Goal: Find specific page/section

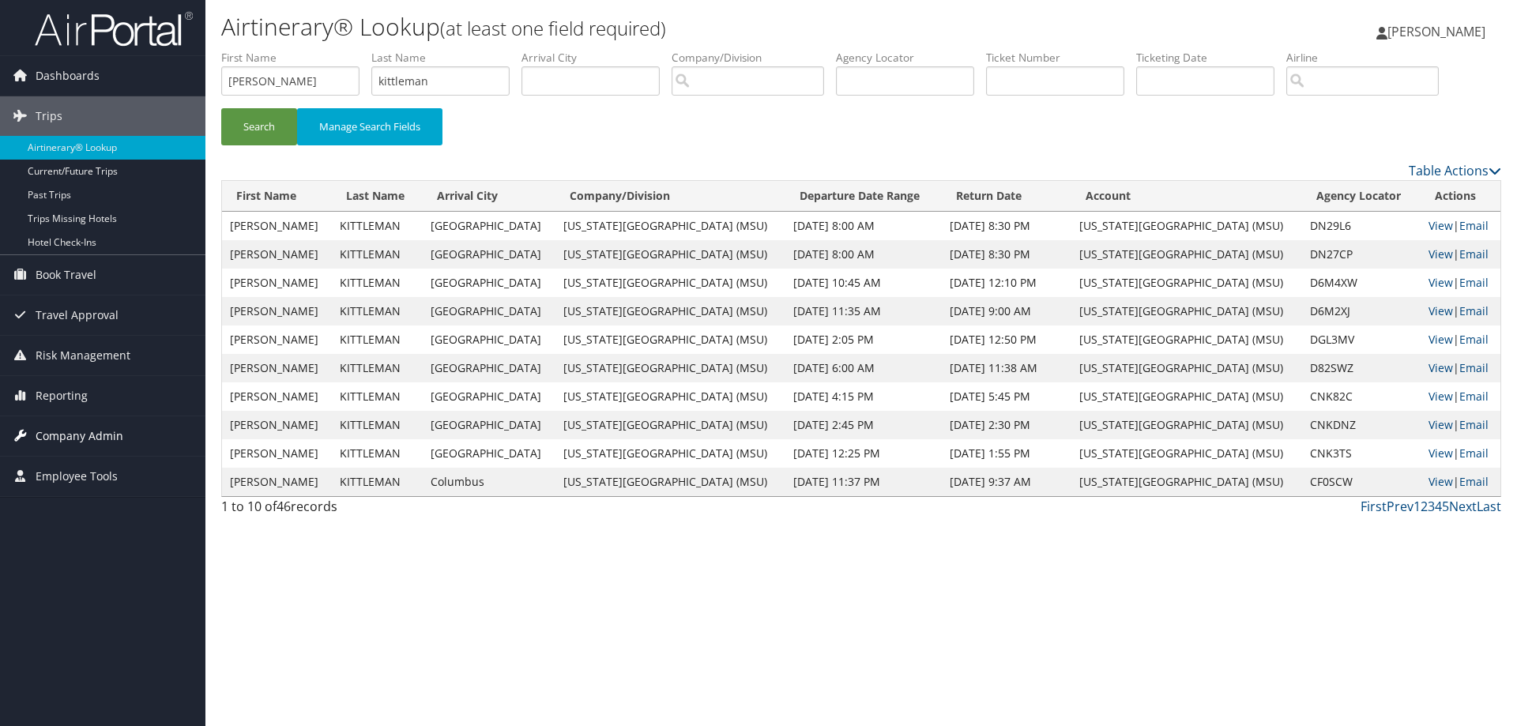
click at [51, 442] on span "Company Admin" at bounding box center [80, 436] width 88 height 40
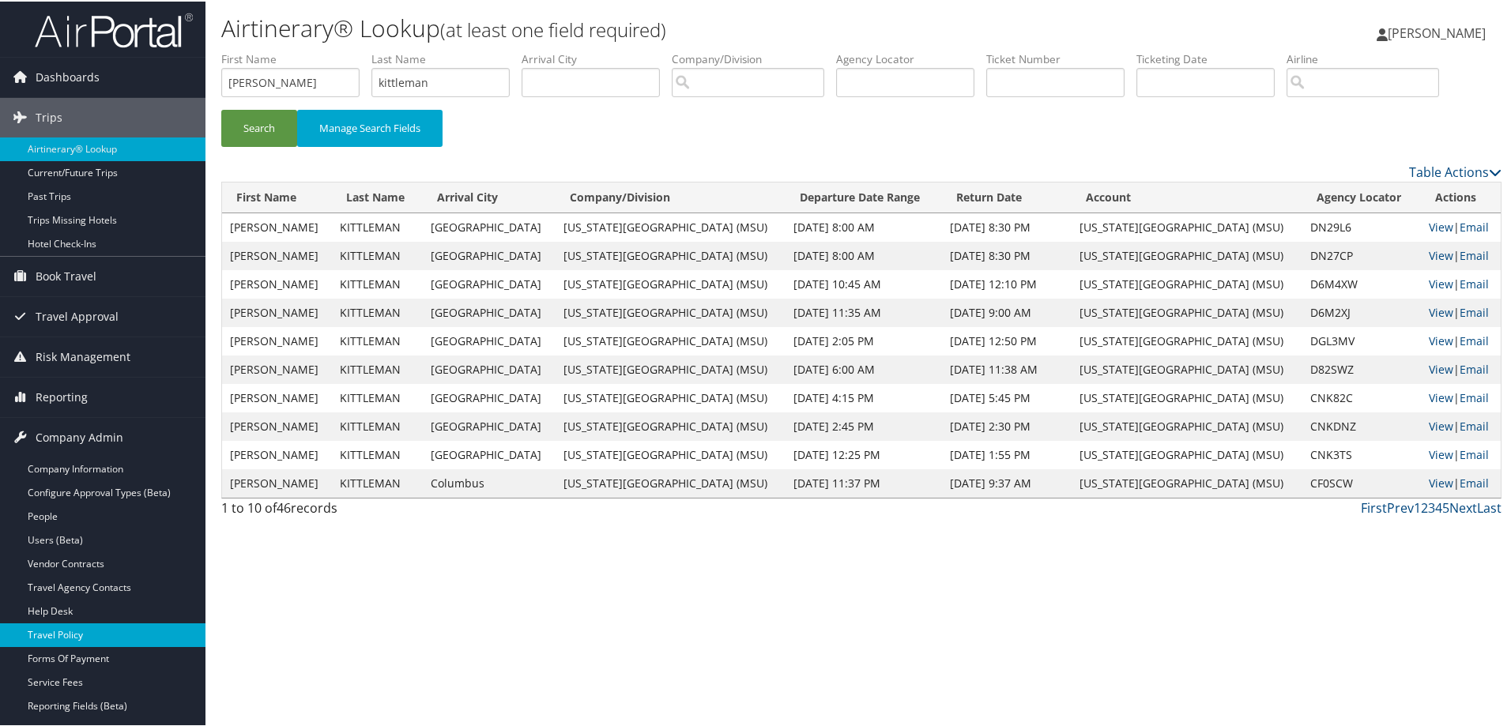
click at [70, 631] on link "Travel Policy" at bounding box center [102, 634] width 205 height 24
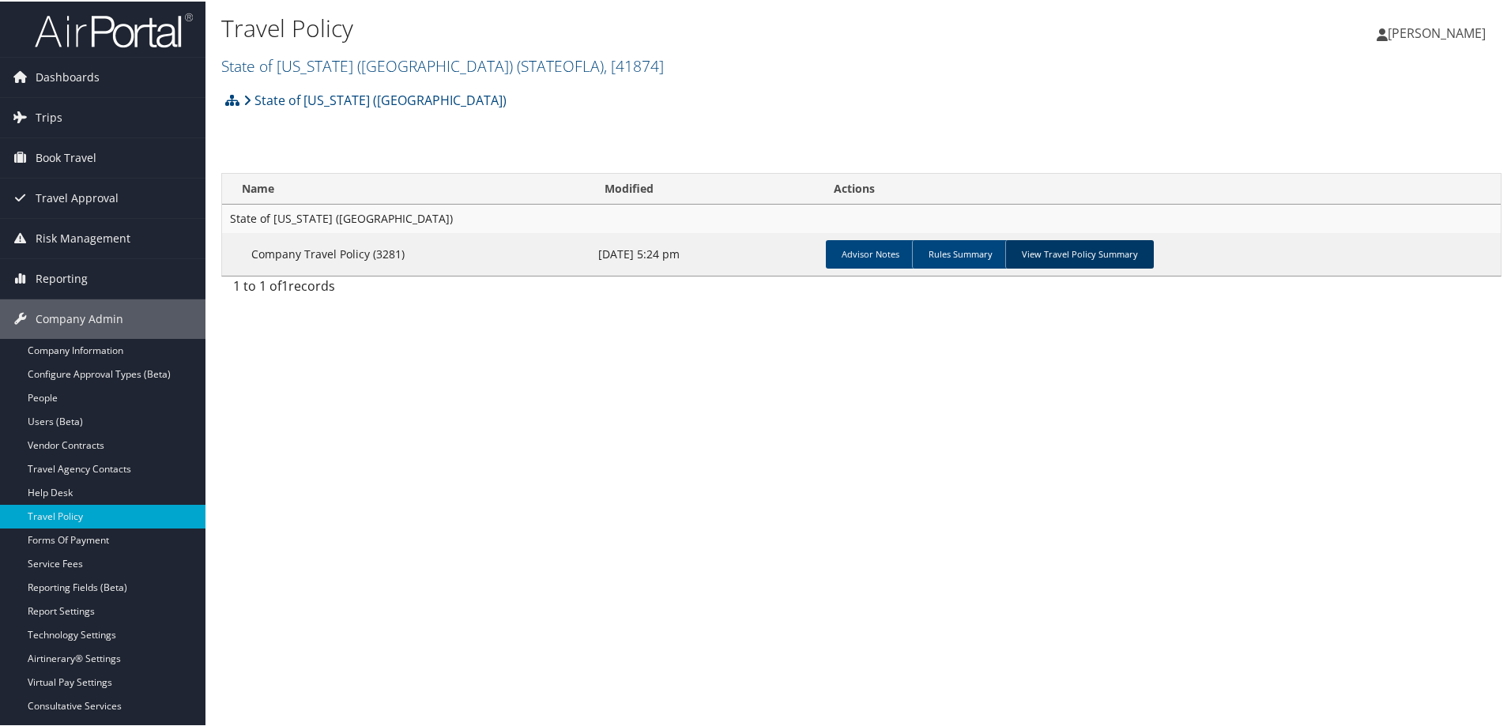
click at [1078, 251] on link "View Travel Policy Summary" at bounding box center [1079, 253] width 149 height 28
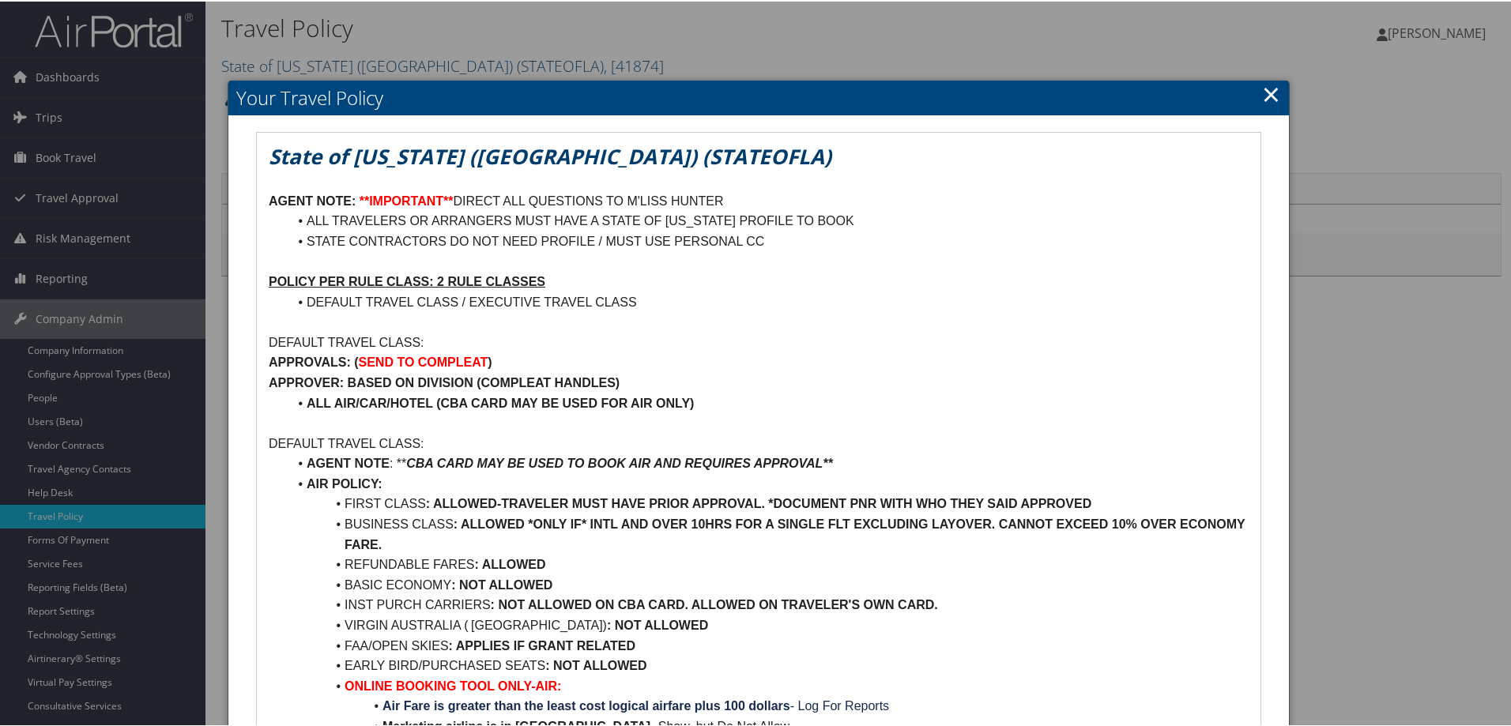
click at [1268, 92] on link "×" at bounding box center [1271, 93] width 18 height 32
